Goal: Navigation & Orientation: Go to known website

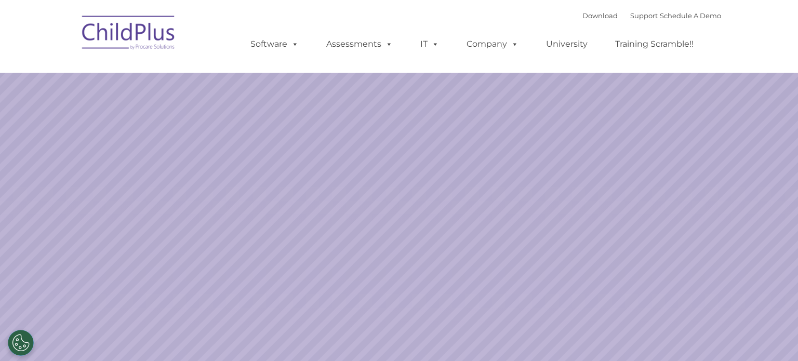
select select "MEDIUM"
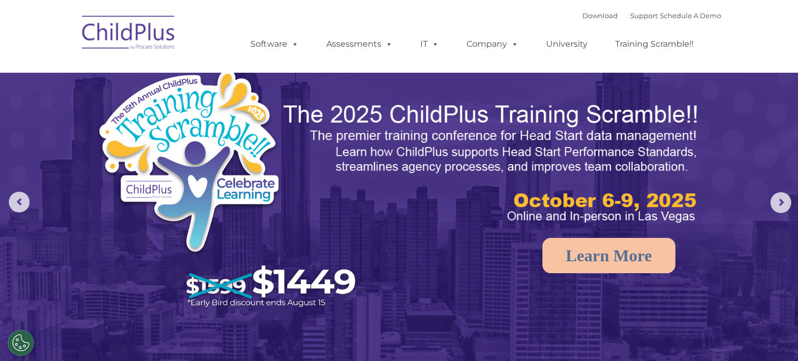
click at [125, 26] on img at bounding box center [129, 34] width 104 height 52
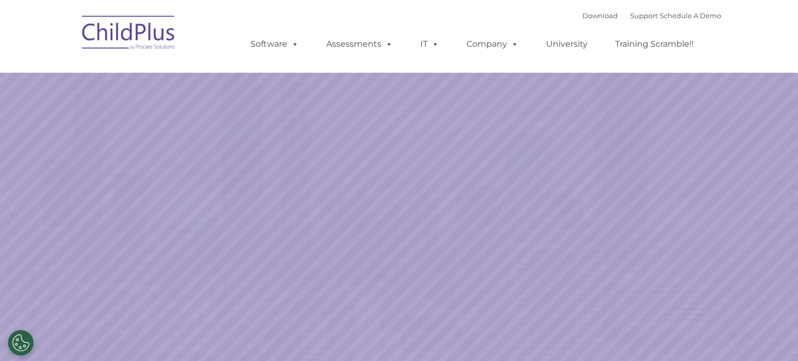
select select "MEDIUM"
